Goal: Task Accomplishment & Management: Manage account settings

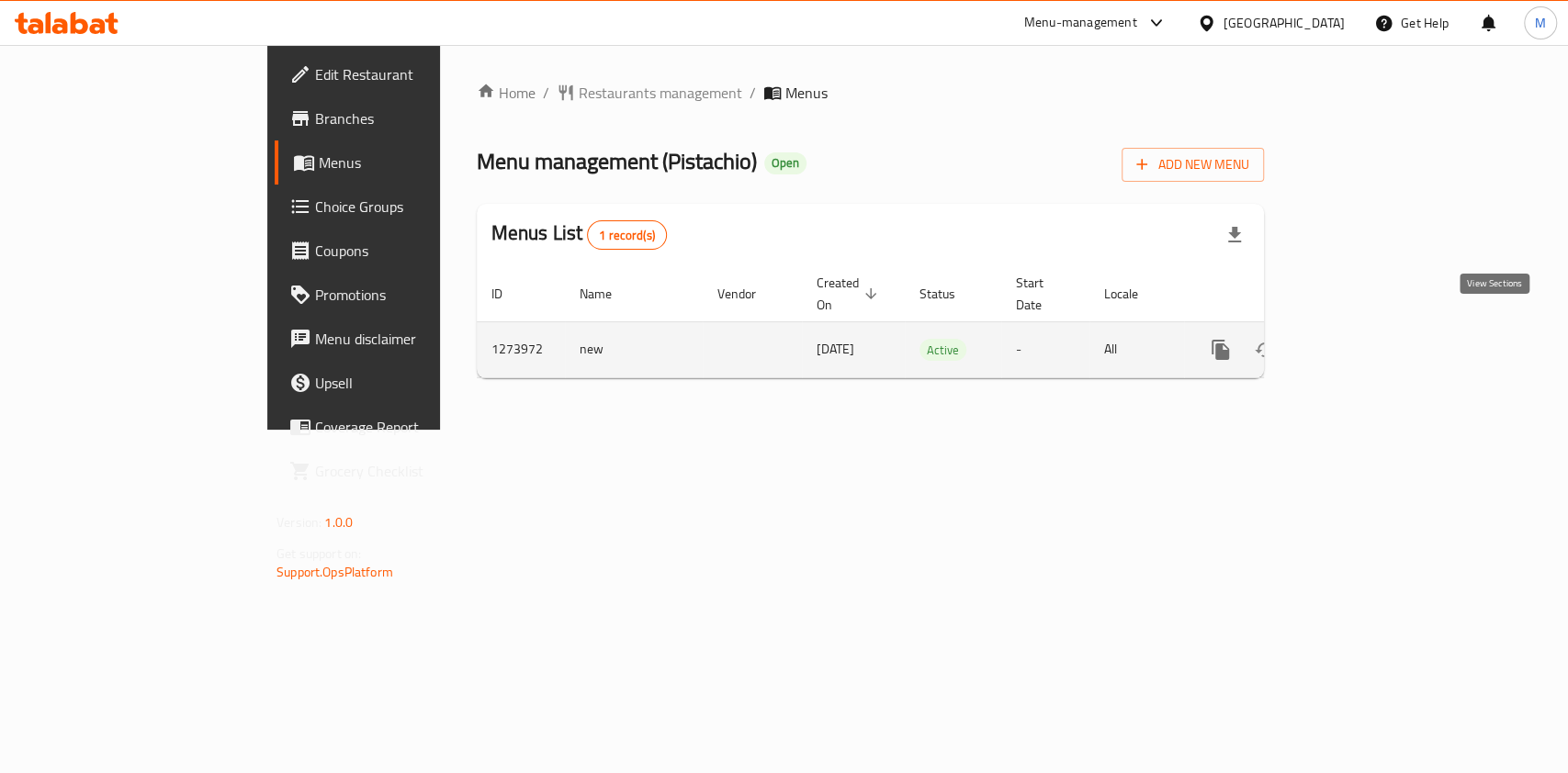
click at [1362, 342] on icon "enhanced table" at bounding box center [1353, 350] width 17 height 17
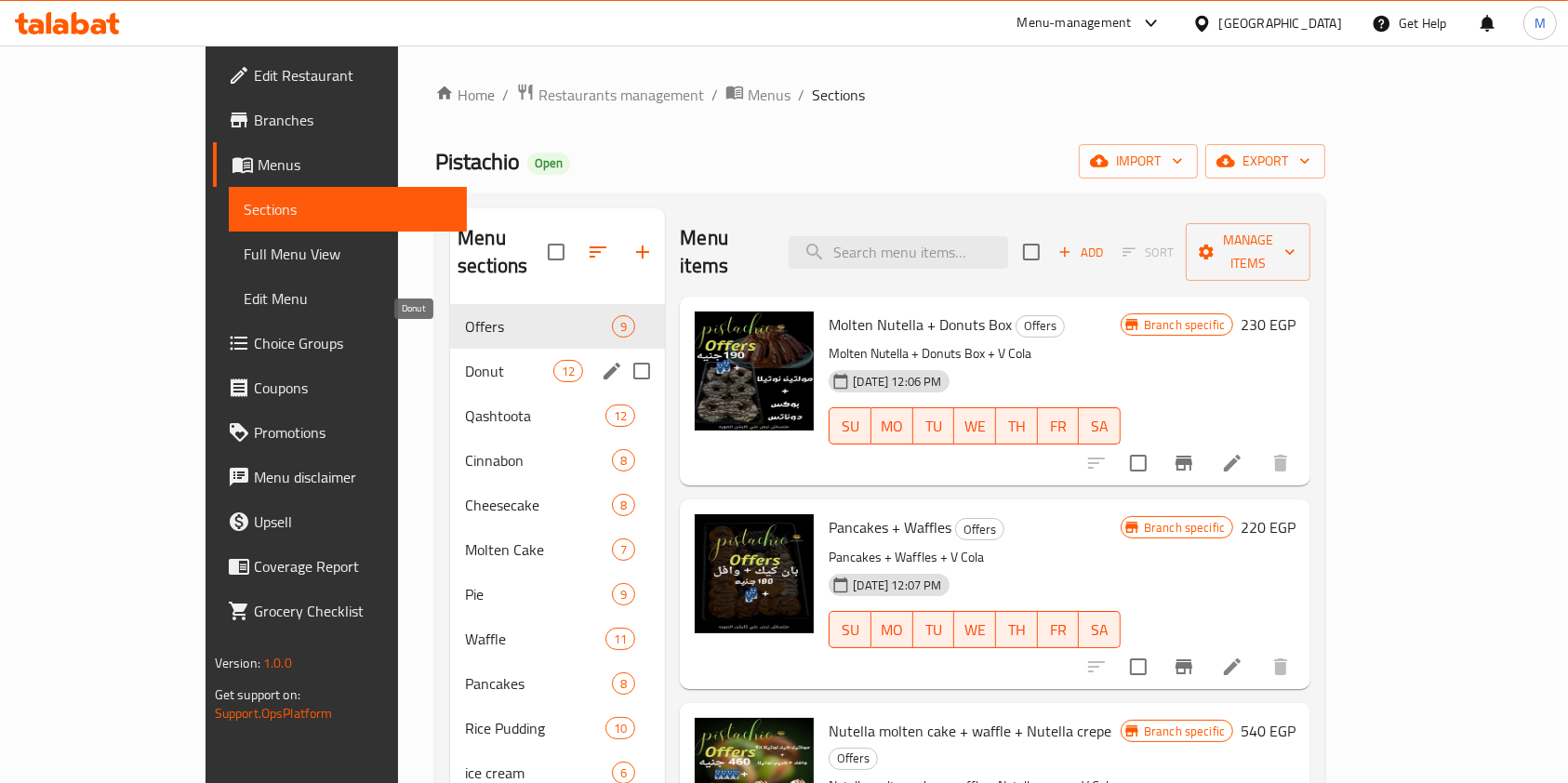
click at [465, 360] on span "Donut" at bounding box center [509, 371] width 89 height 22
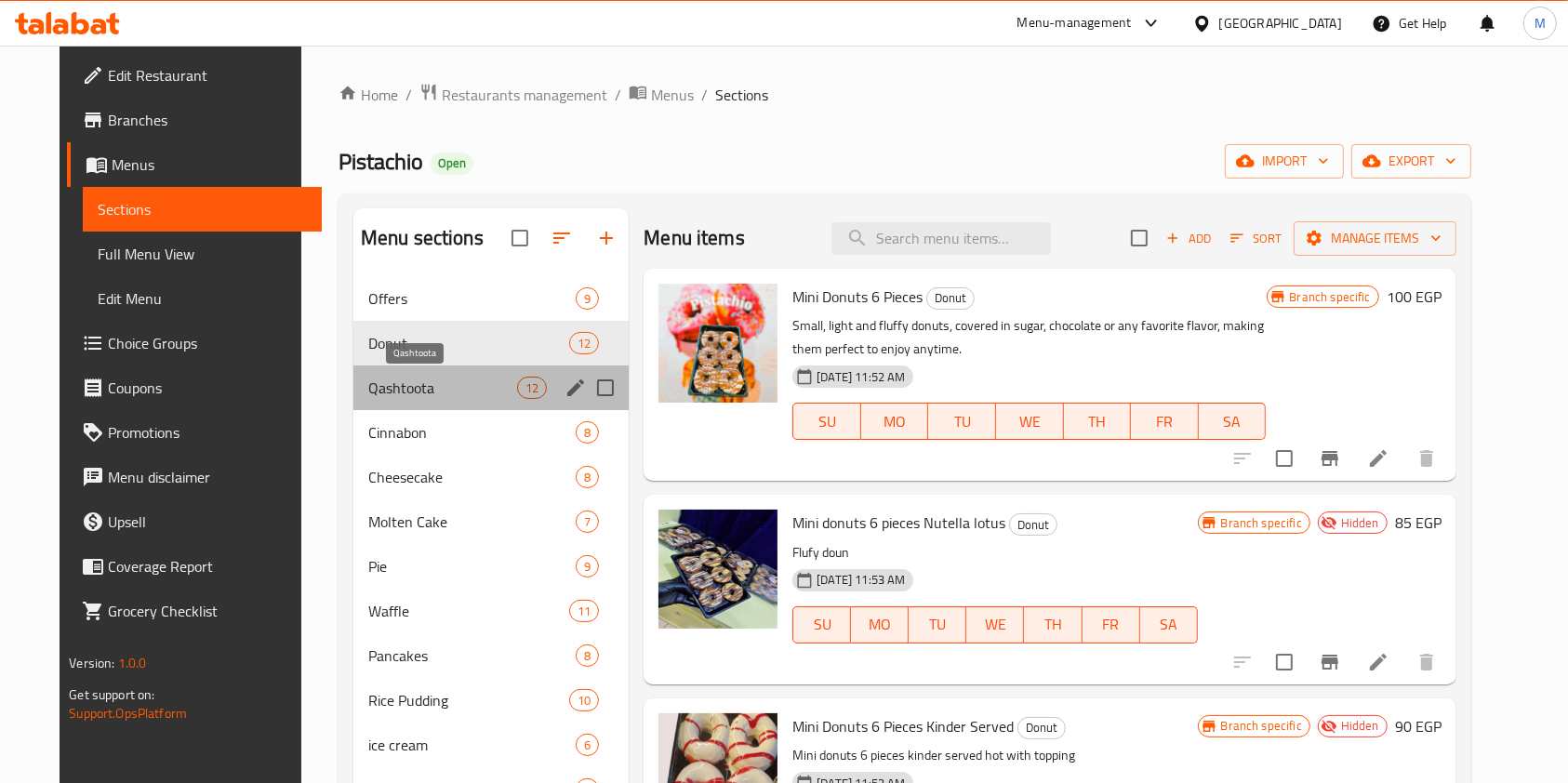
click at [439, 378] on span "Qashtoota" at bounding box center [442, 388] width 148 height 22
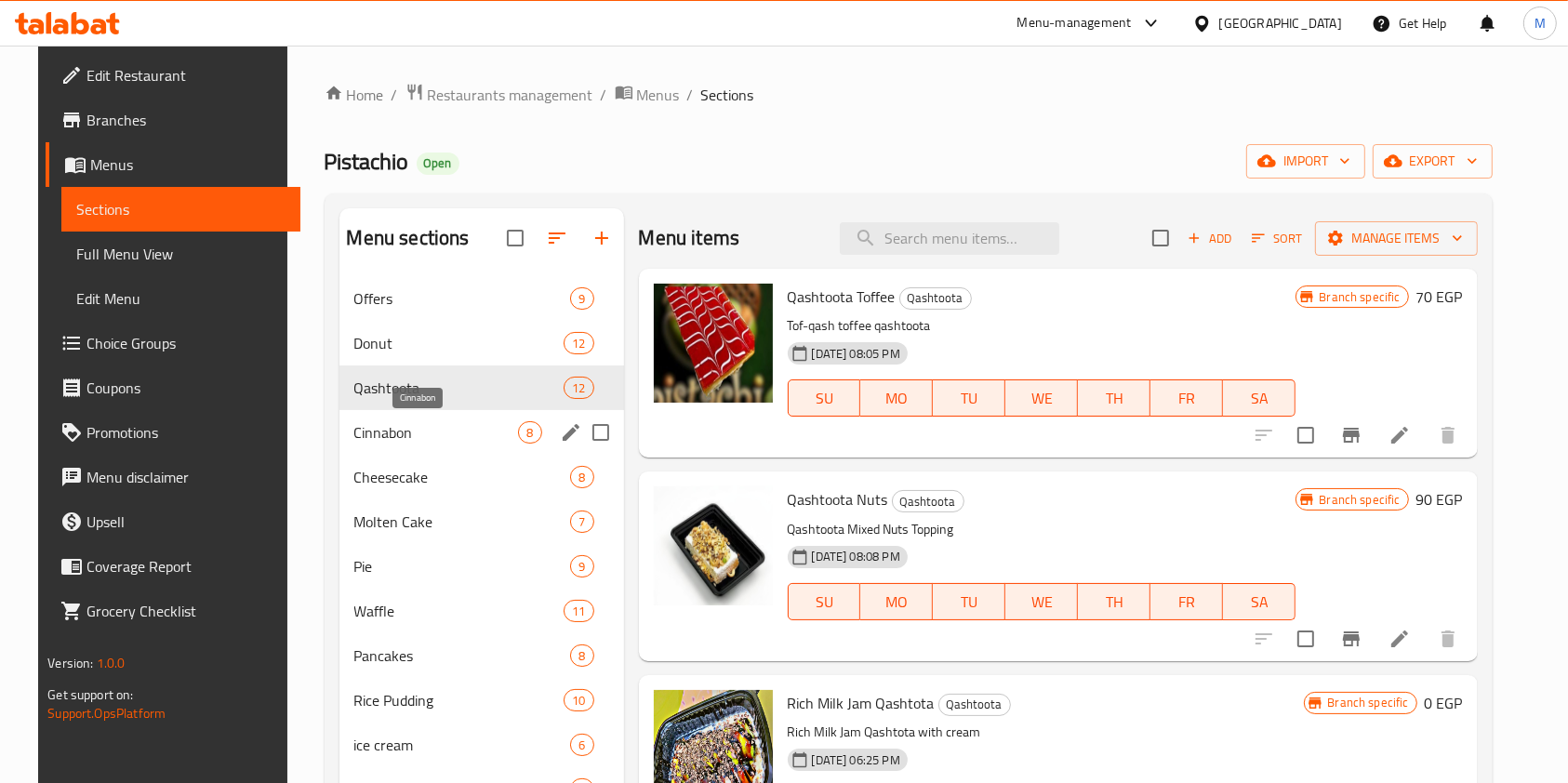
click at [443, 427] on span "Cinnabon" at bounding box center [437, 432] width 164 height 22
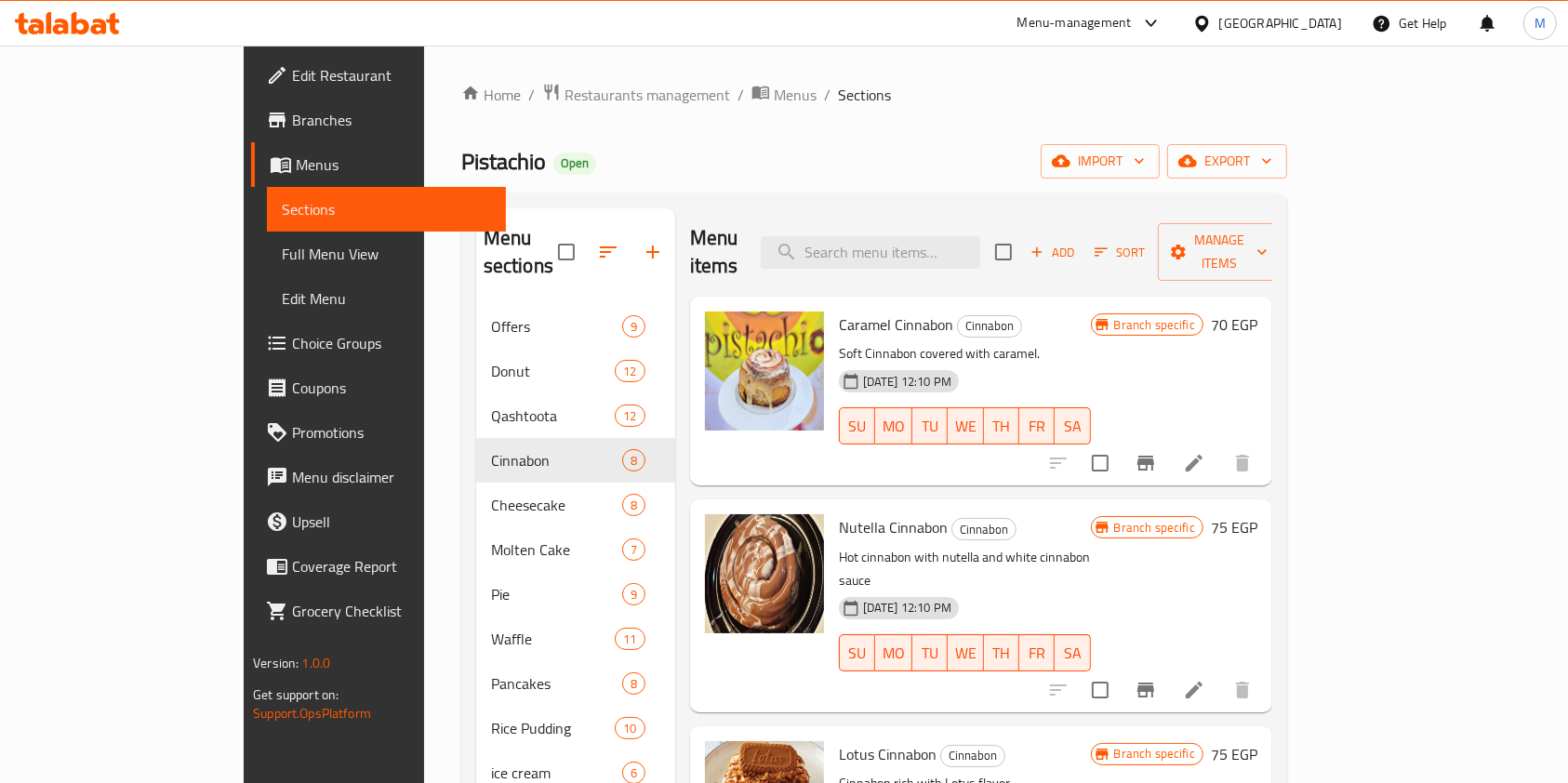
click at [58, 27] on icon at bounding box center [61, 26] width 16 height 16
